Goal: Task Accomplishment & Management: Use online tool/utility

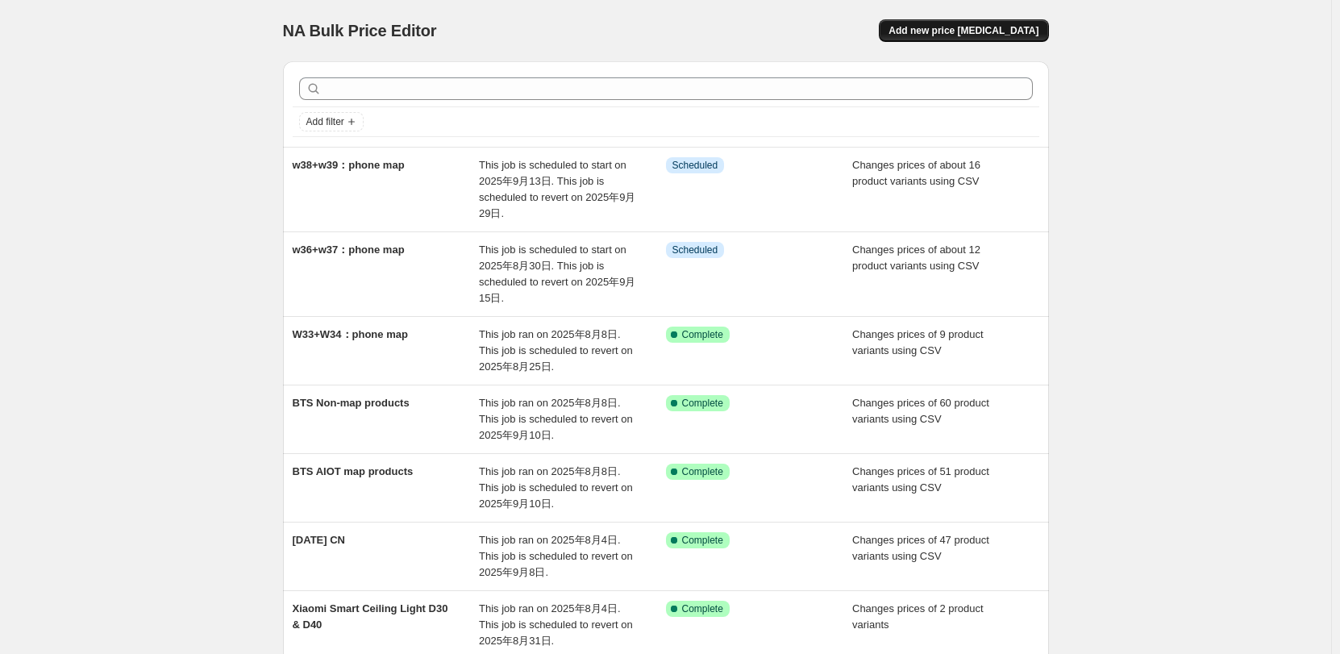
click at [979, 23] on button "Add new price [MEDICAL_DATA]" at bounding box center [963, 30] width 169 height 23
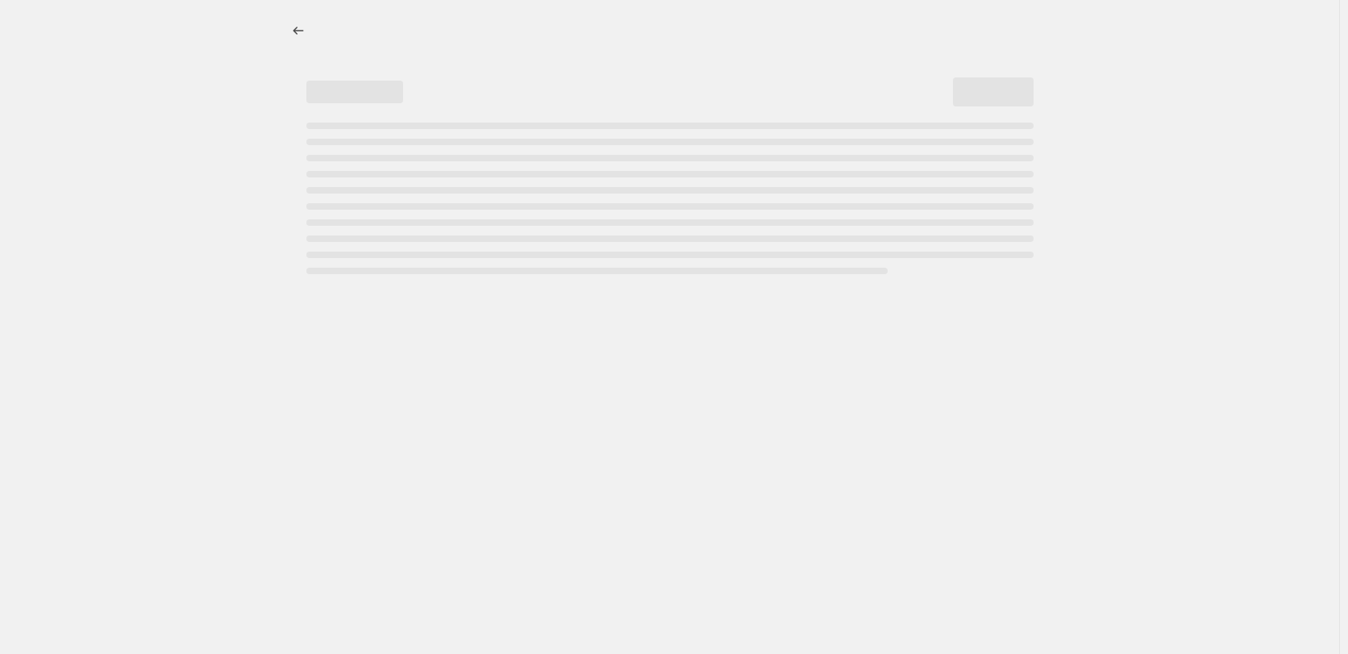
select select "percentage"
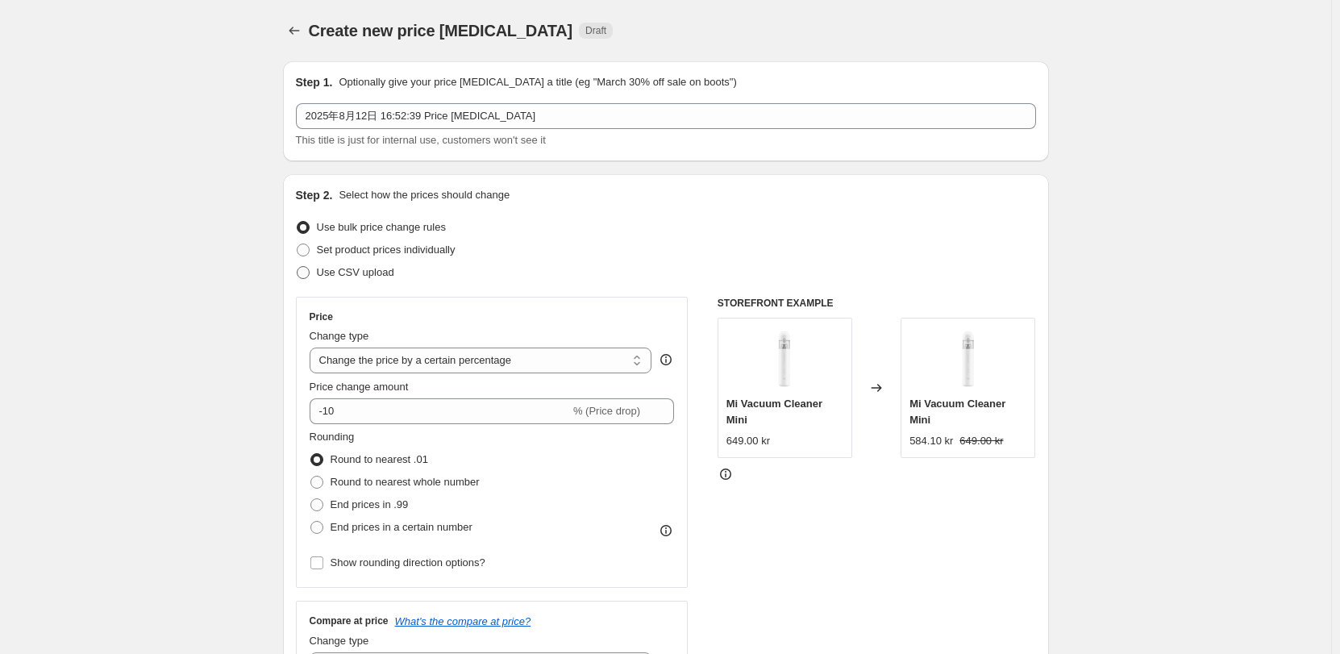
click at [360, 273] on span "Use CSV upload" at bounding box center [355, 272] width 77 height 12
click at [298, 267] on input "Use CSV upload" at bounding box center [297, 266] width 1 height 1
radio input "true"
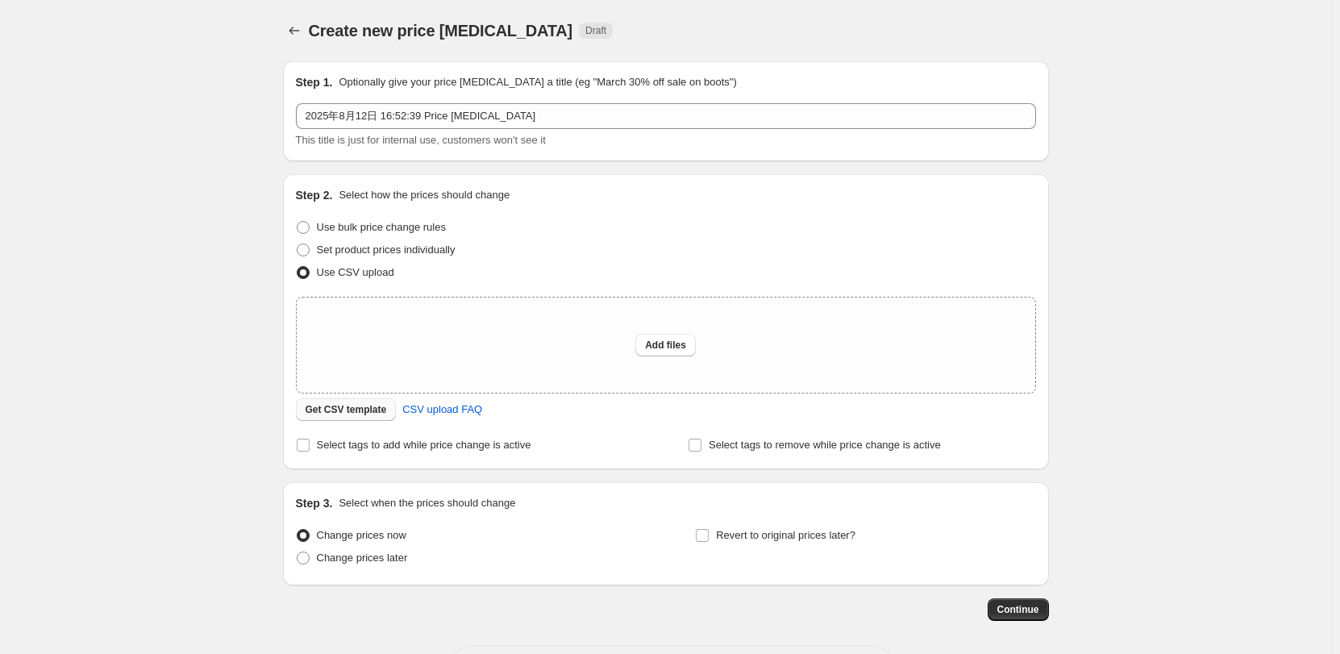
click at [377, 412] on span "Get CSV template" at bounding box center [346, 409] width 81 height 13
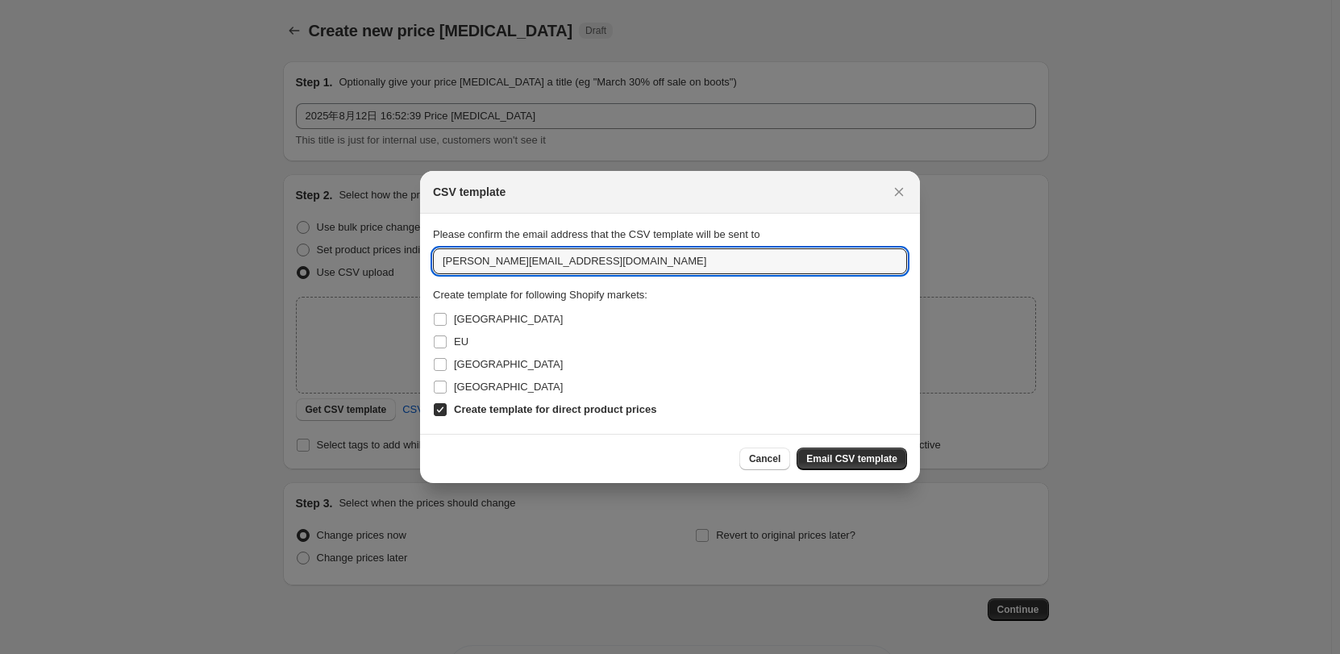
drag, startPoint x: 472, startPoint y: 260, endPoint x: 331, endPoint y: 254, distance: 141.2
type input "[EMAIL_ADDRESS][DOMAIN_NAME]"
click at [481, 315] on span "[GEOGRAPHIC_DATA]" at bounding box center [508, 319] width 109 height 12
click at [447, 315] on input "[GEOGRAPHIC_DATA]" at bounding box center [440, 319] width 13 height 13
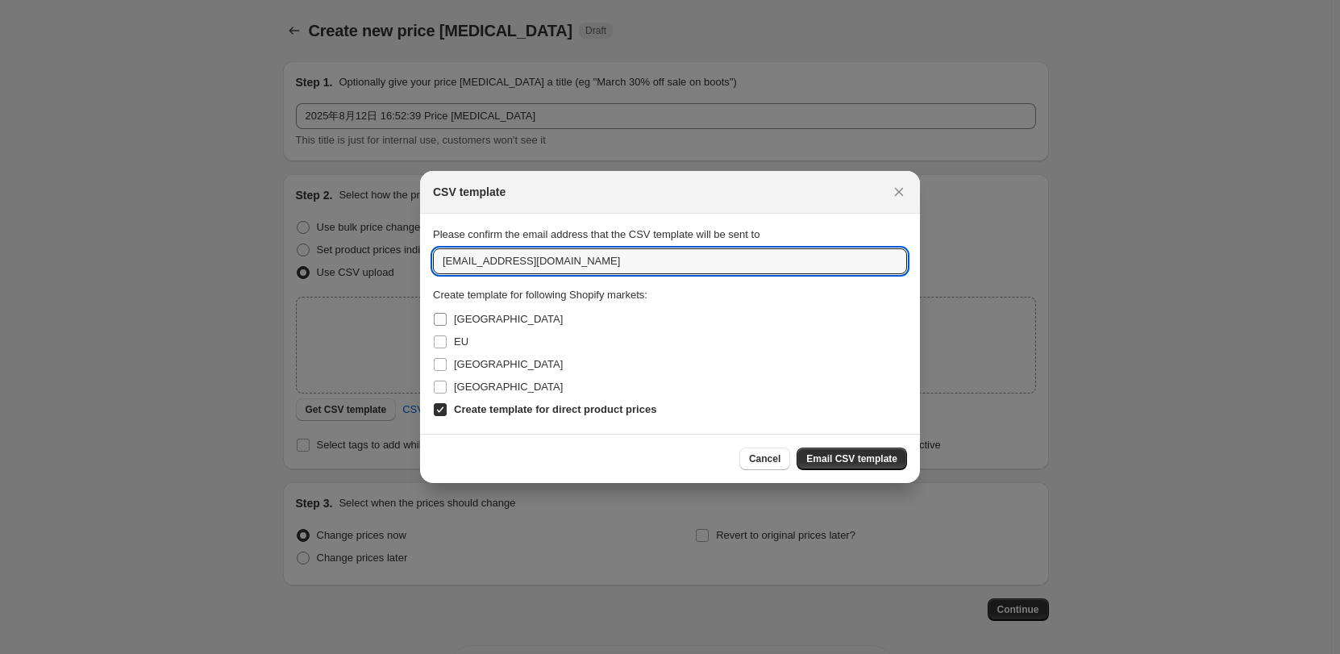
checkbox input "true"
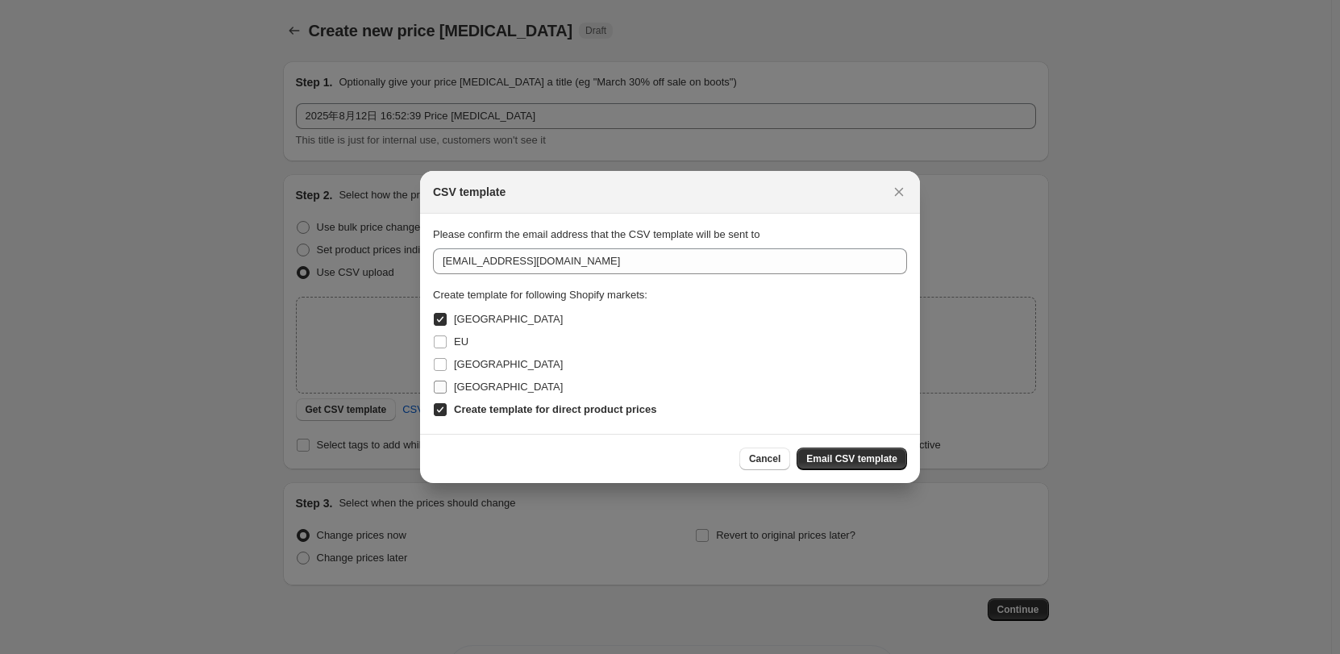
click at [470, 385] on span "[GEOGRAPHIC_DATA]" at bounding box center [508, 387] width 109 height 12
click at [447, 385] on input "[GEOGRAPHIC_DATA]" at bounding box center [440, 387] width 13 height 13
checkbox input "true"
click at [475, 364] on span "[GEOGRAPHIC_DATA]" at bounding box center [508, 364] width 109 height 12
click at [447, 364] on input "[GEOGRAPHIC_DATA]" at bounding box center [440, 364] width 13 height 13
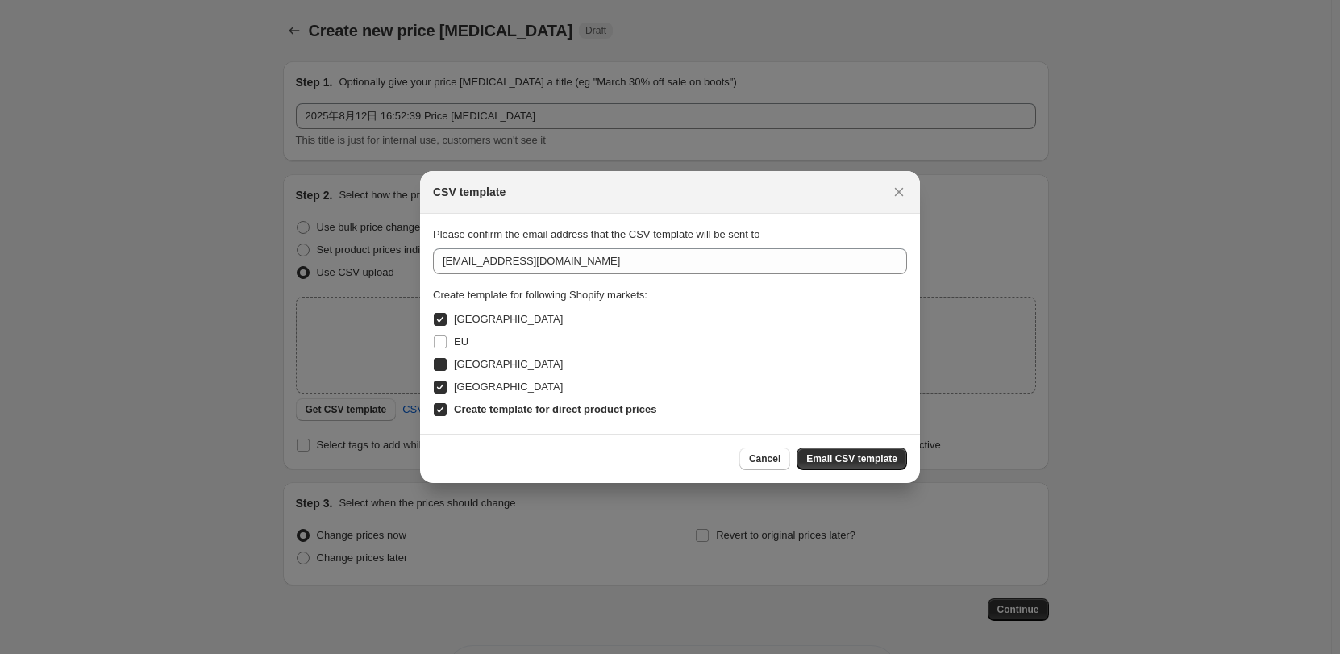
checkbox input "true"
click at [825, 459] on span "Email CSV template" at bounding box center [851, 458] width 91 height 13
